Goal: Information Seeking & Learning: Learn about a topic

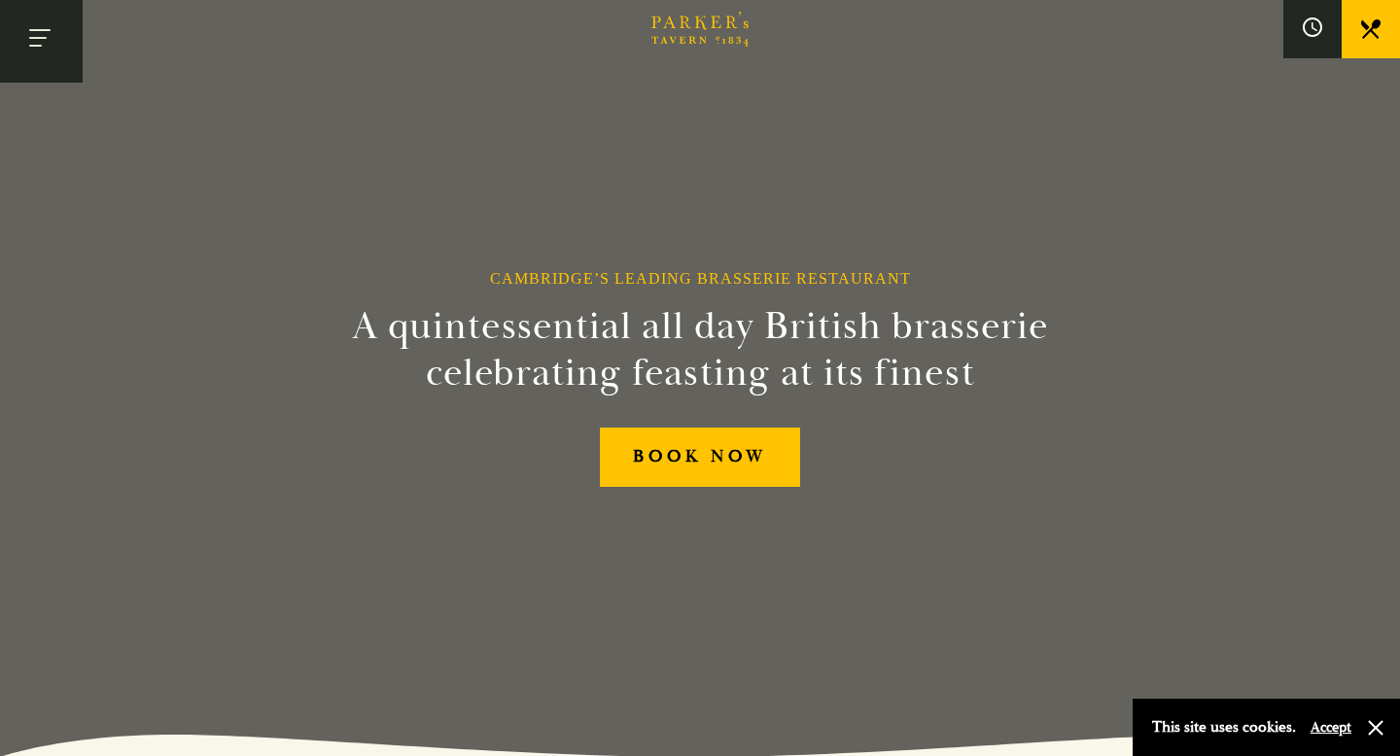
click at [61, 51] on button "Toggle navigation" at bounding box center [41, 41] width 83 height 83
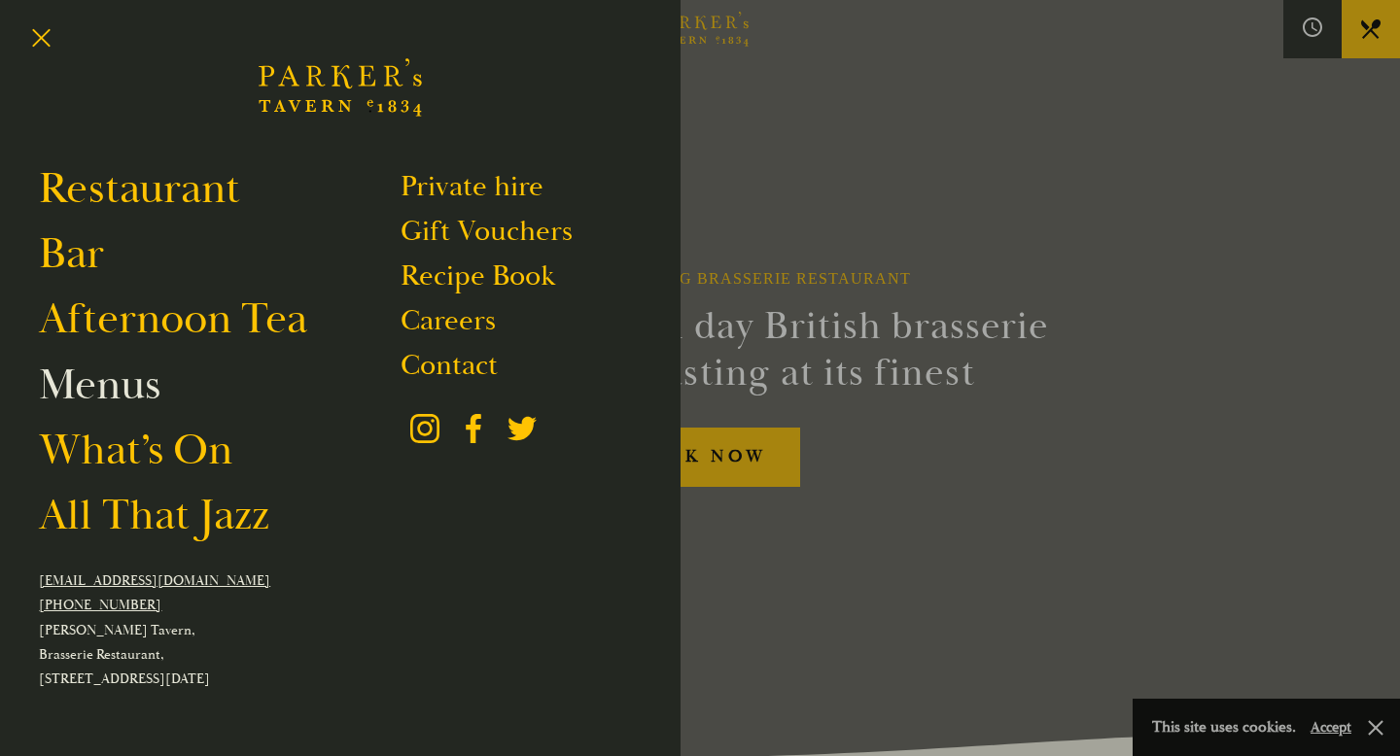
click at [120, 385] on link "Menus" at bounding box center [100, 385] width 122 height 54
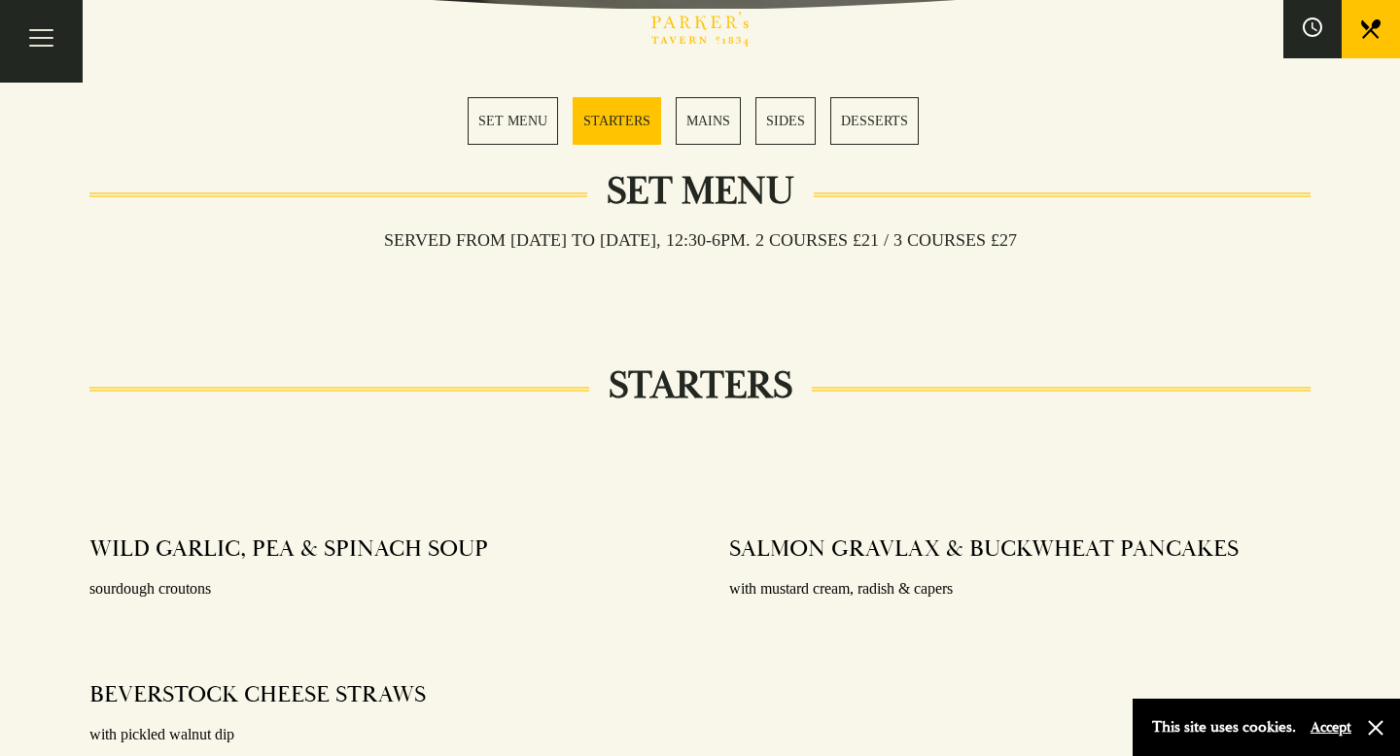
scroll to position [578, 0]
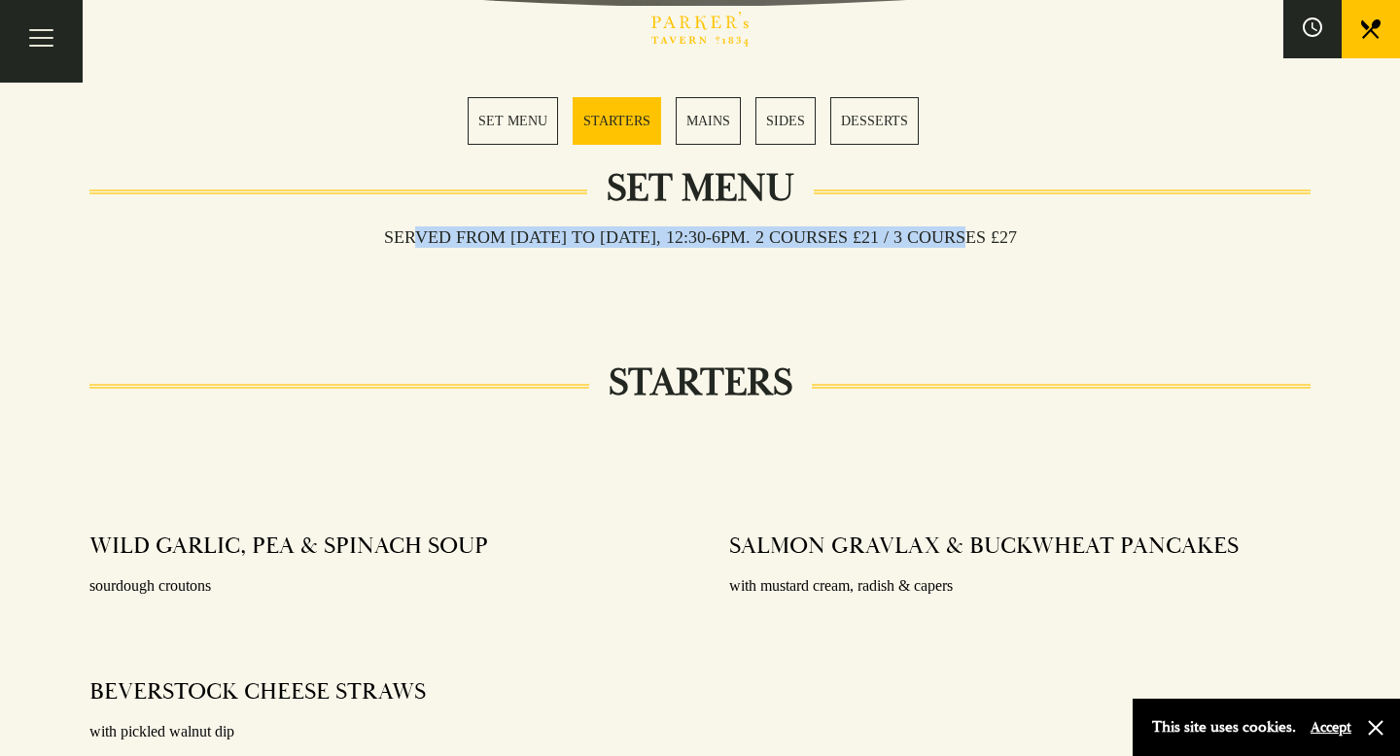
drag, startPoint x: 960, startPoint y: 241, endPoint x: 395, endPoint y: 232, distance: 565.0
click at [395, 232] on h3 "Served from [DATE] to [DATE], 12:30-6pm. 2 COURSES £21 / 3 COURSES £27" at bounding box center [701, 237] width 672 height 21
click at [514, 124] on link "SET MENU" at bounding box center [513, 121] width 90 height 48
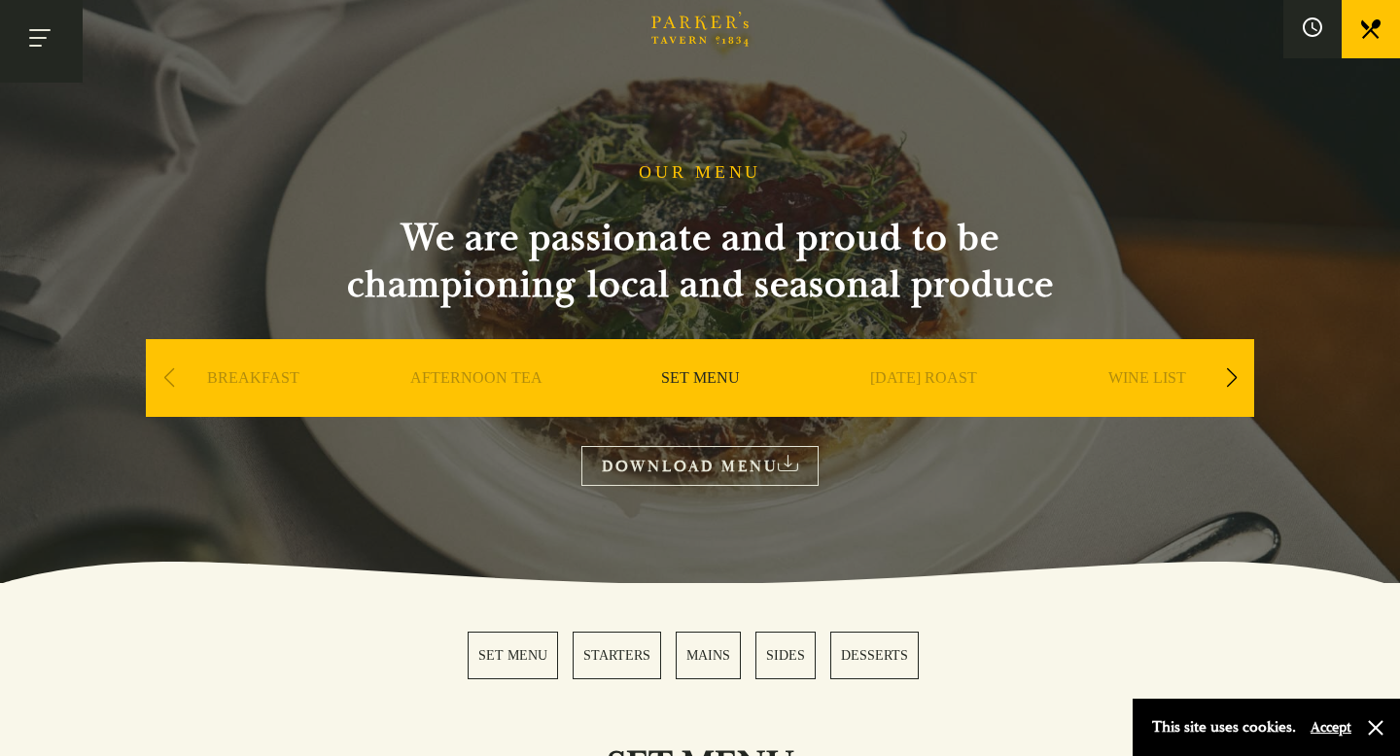
click at [42, 38] on button "Toggle navigation" at bounding box center [41, 41] width 83 height 83
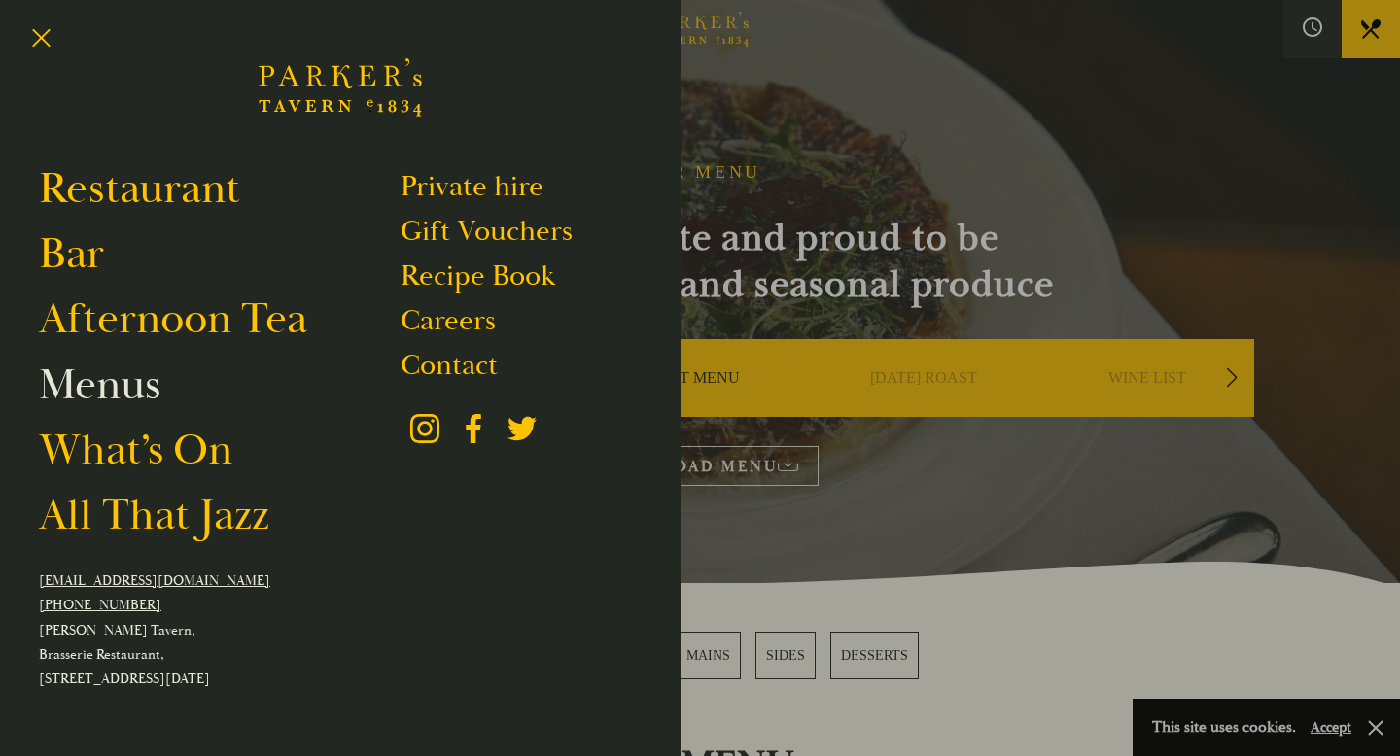
click at [107, 391] on link "Menus" at bounding box center [100, 385] width 122 height 54
